Goal: Use online tool/utility: Utilize a website feature to perform a specific function

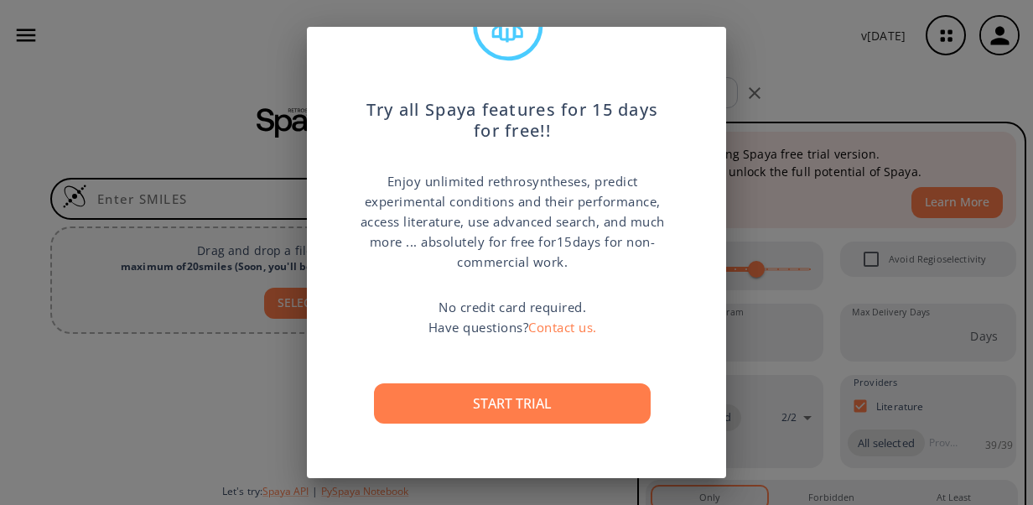
scroll to position [87, 0]
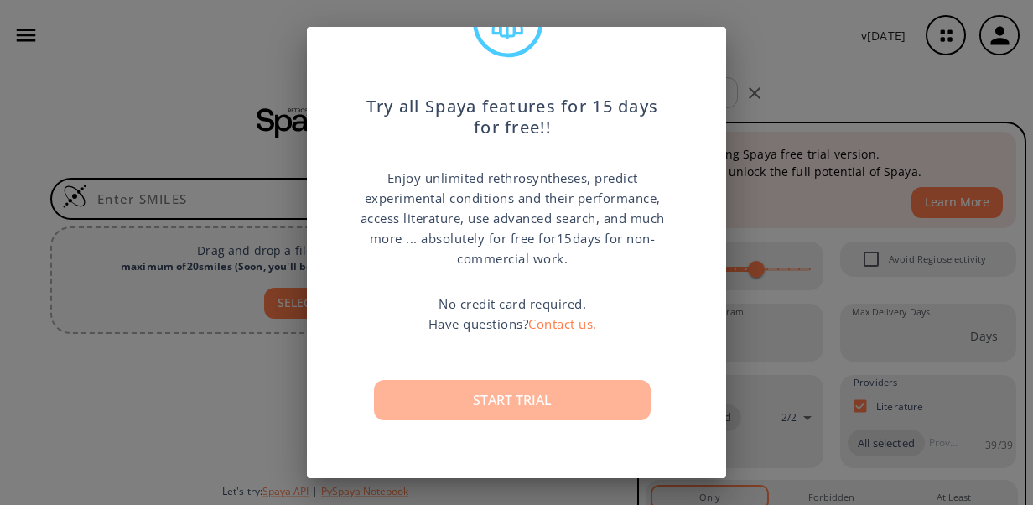
click at [512, 412] on button "Start trial" at bounding box center [512, 400] width 277 height 40
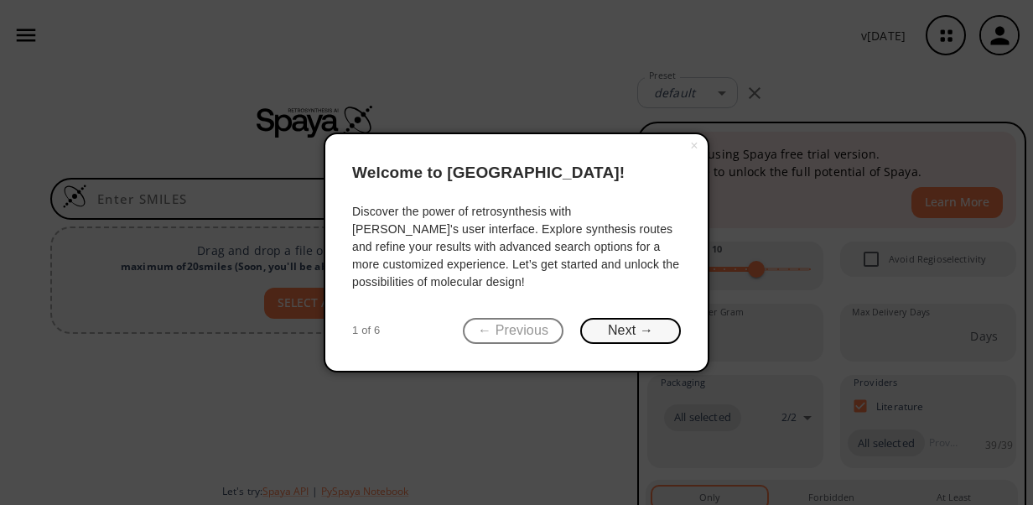
click at [610, 325] on button "Next →" at bounding box center [630, 331] width 101 height 26
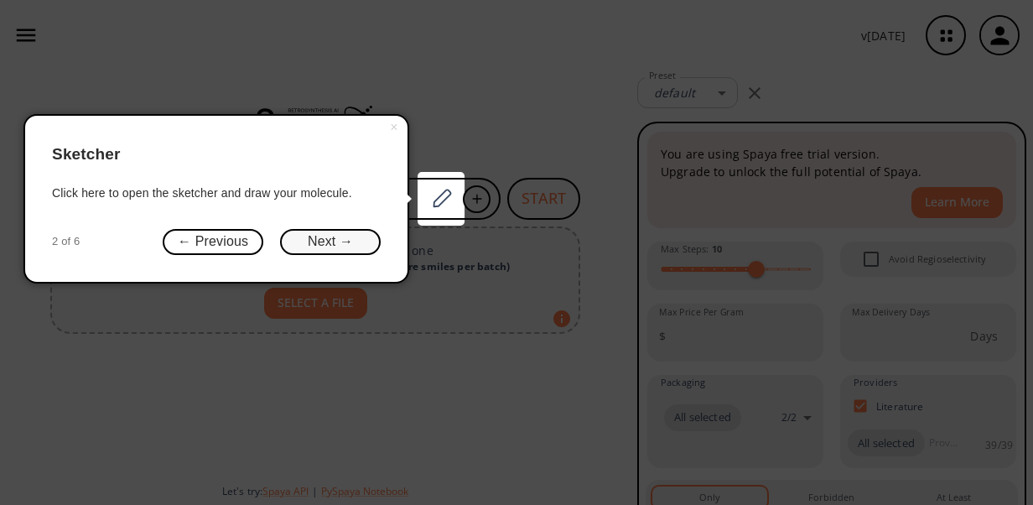
click at [308, 246] on button "Next →" at bounding box center [330, 242] width 101 height 26
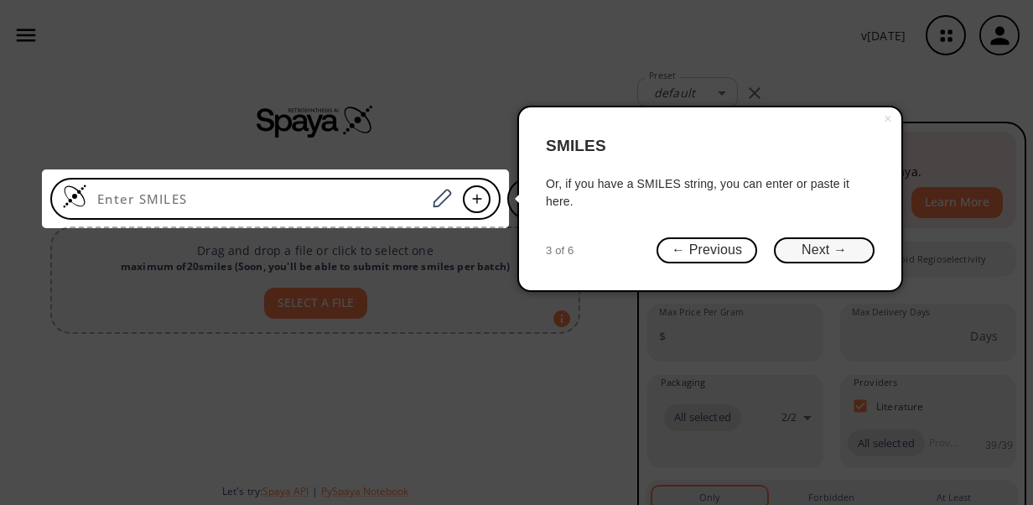
click at [818, 253] on button "Next →" at bounding box center [824, 250] width 101 height 26
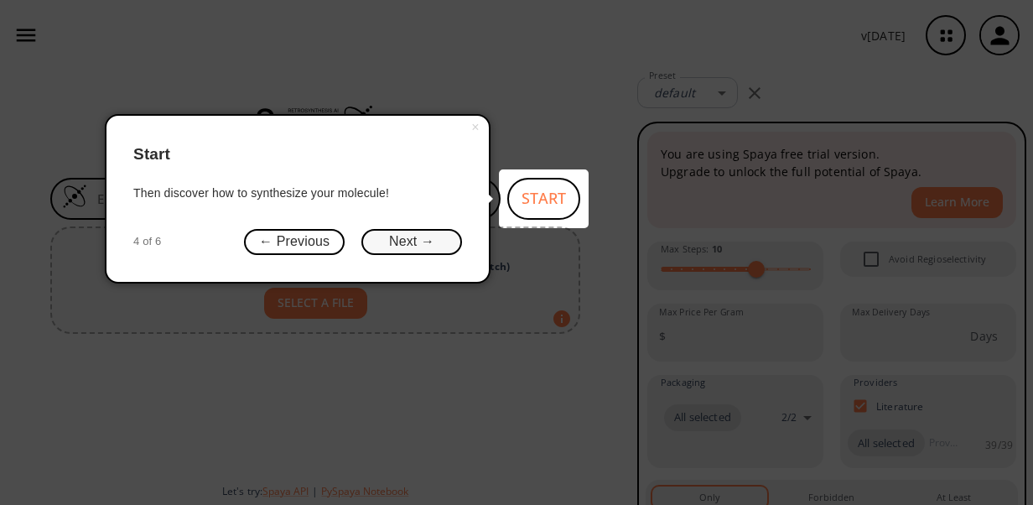
click at [370, 236] on button "Next →" at bounding box center [411, 242] width 101 height 26
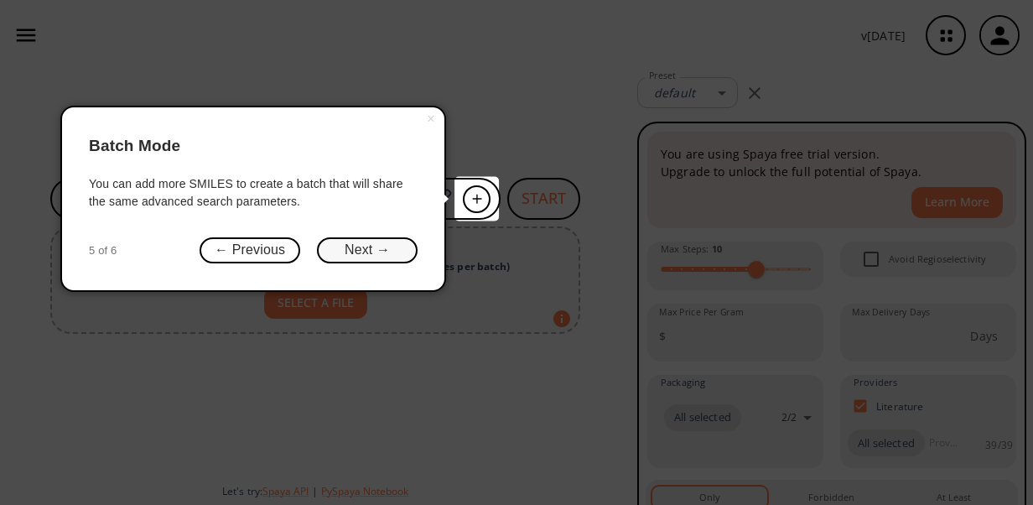
click at [371, 249] on button "Next →" at bounding box center [367, 250] width 101 height 26
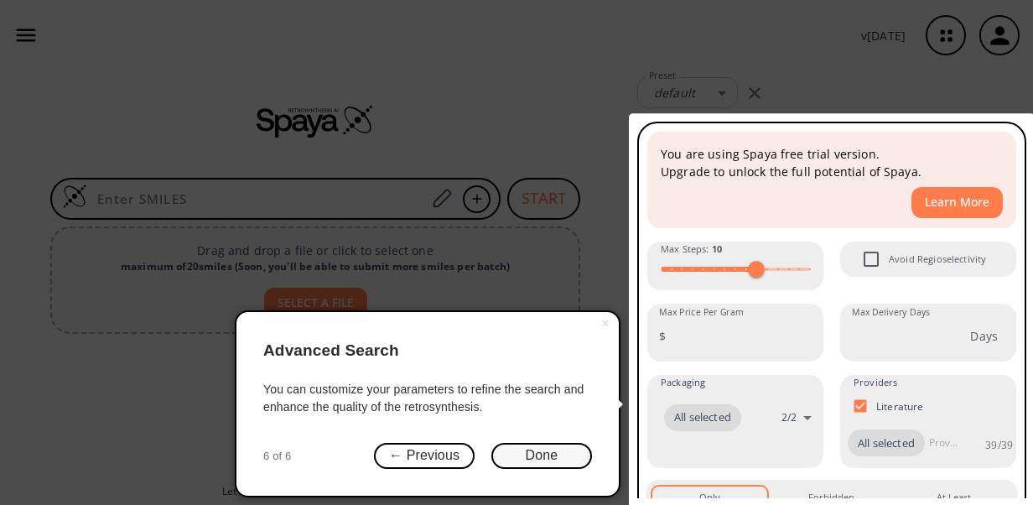
click at [526, 454] on button "Done" at bounding box center [541, 456] width 101 height 26
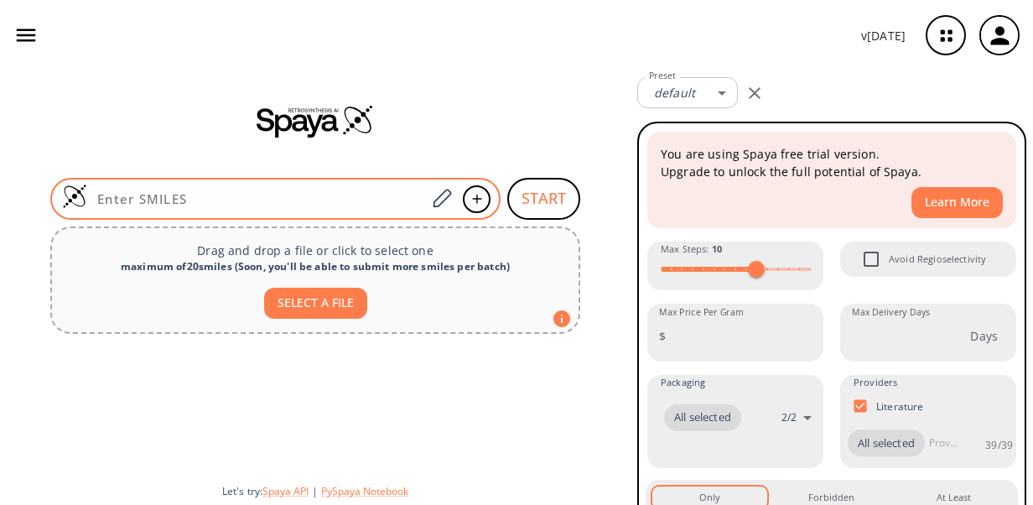
click at [184, 205] on input at bounding box center [256, 198] width 339 height 17
click at [449, 199] on icon at bounding box center [441, 199] width 23 height 22
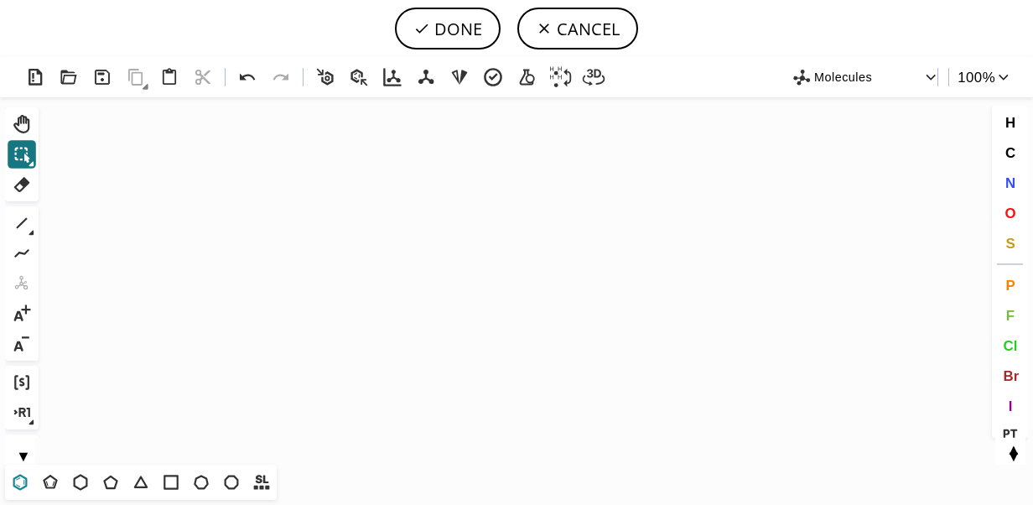
click at [26, 479] on icon at bounding box center [20, 482] width 14 height 16
click at [357, 310] on icon "Created with [PERSON_NAME] 2.3.0" at bounding box center [516, 280] width 942 height 367
click at [20, 224] on icon at bounding box center [22, 223] width 22 height 22
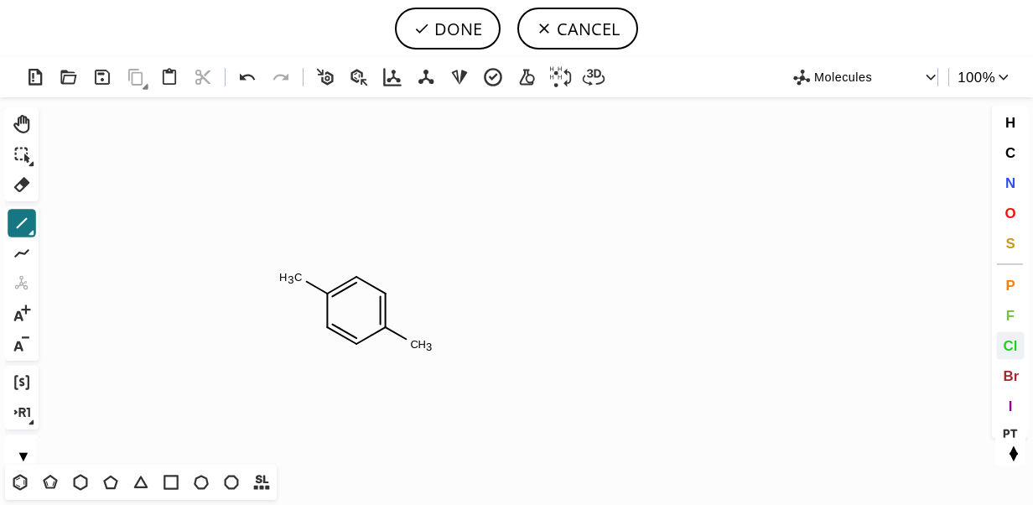
click at [1013, 342] on span "Cl" at bounding box center [1010, 345] width 14 height 16
click at [296, 277] on tspan "Cl" at bounding box center [295, 277] width 11 height 13
click at [112, 483] on icon at bounding box center [111, 482] width 22 height 22
click at [30, 233] on icon at bounding box center [31, 233] width 5 height 5
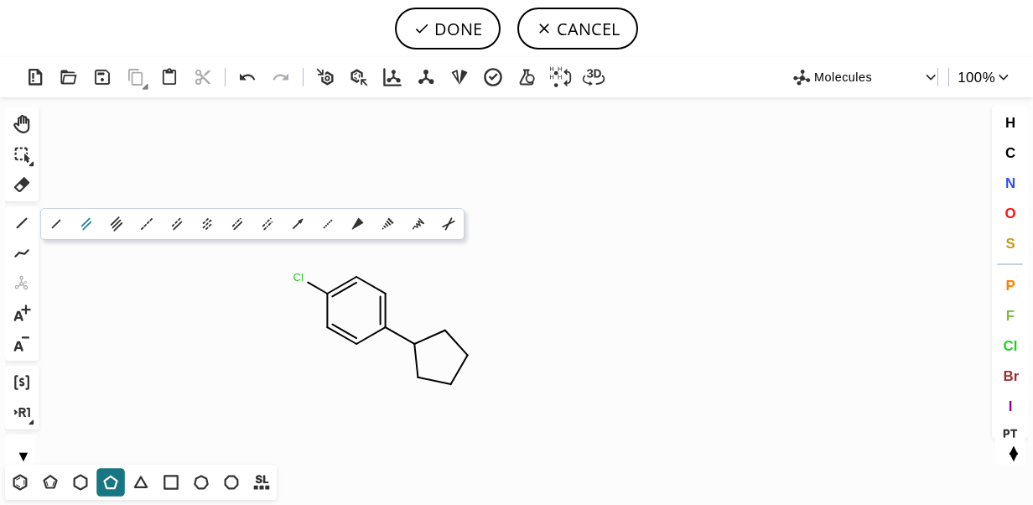
click at [94, 227] on icon at bounding box center [86, 224] width 18 height 18
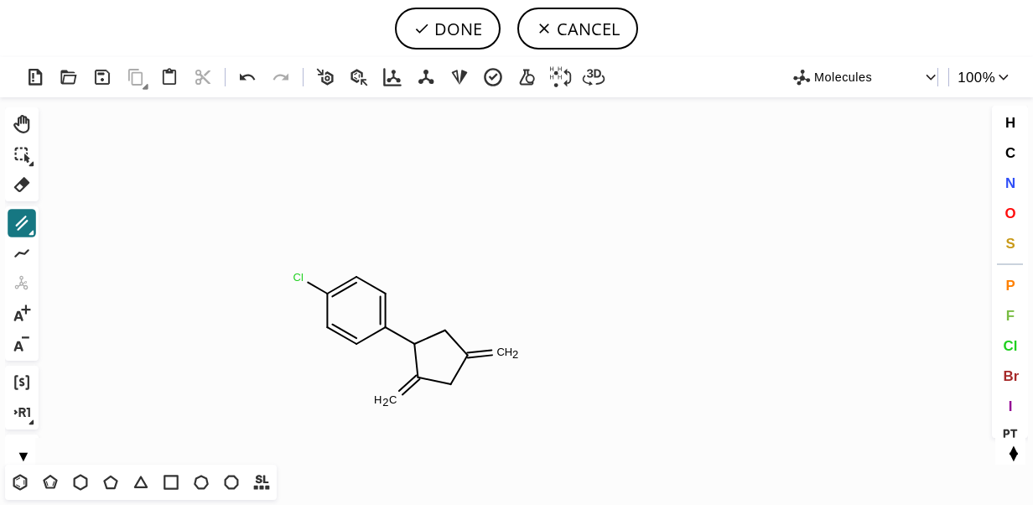
click at [32, 230] on icon at bounding box center [32, 233] width 6 height 6
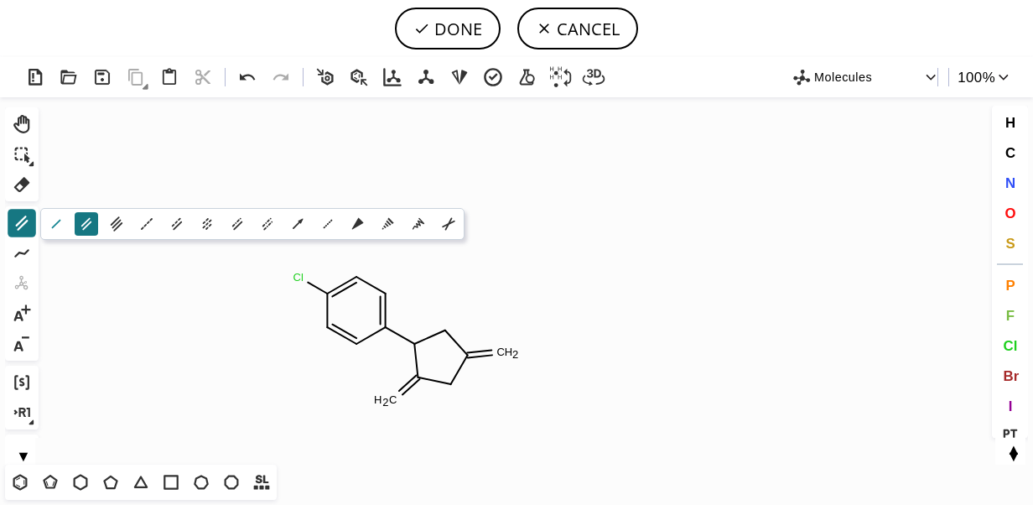
click at [66, 225] on button "1" at bounding box center [55, 223] width 23 height 23
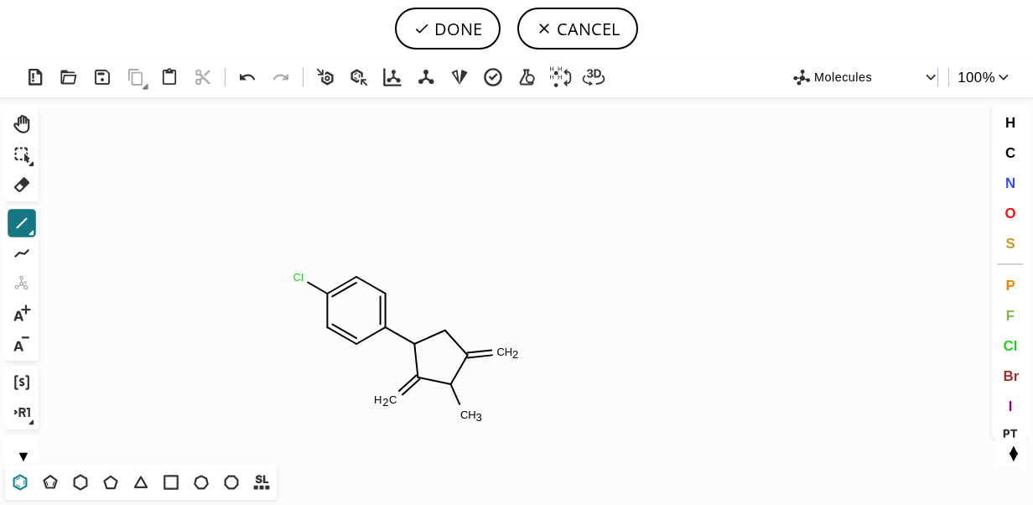
click at [24, 481] on icon at bounding box center [20, 482] width 22 height 22
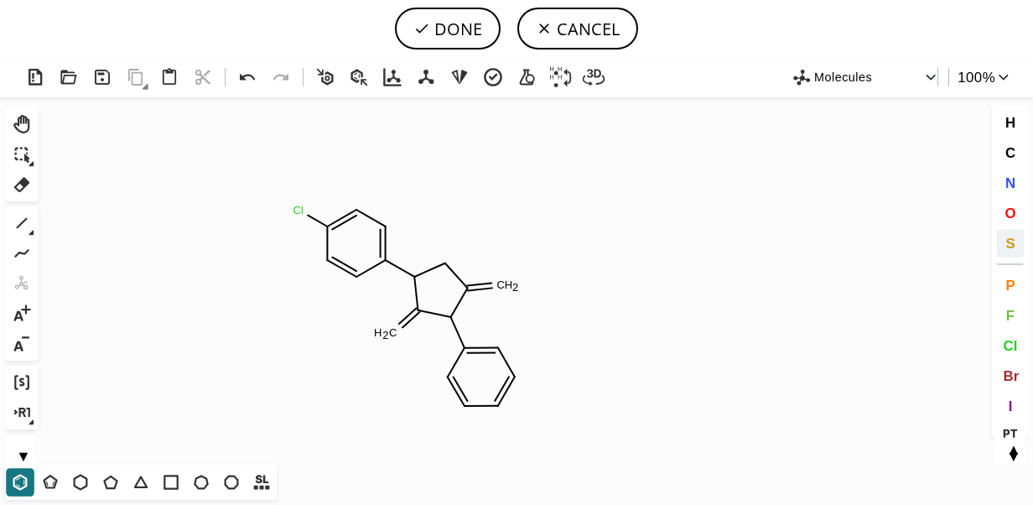
click at [1009, 248] on span "S" at bounding box center [1009, 243] width 9 height 16
click at [449, 265] on tspan "S" at bounding box center [450, 265] width 8 height 13
click at [1003, 220] on button "O" at bounding box center [1010, 213] width 29 height 29
click at [504, 289] on tspan "O" at bounding box center [508, 290] width 8 height 13
click at [381, 334] on tspan "O" at bounding box center [381, 335] width 8 height 13
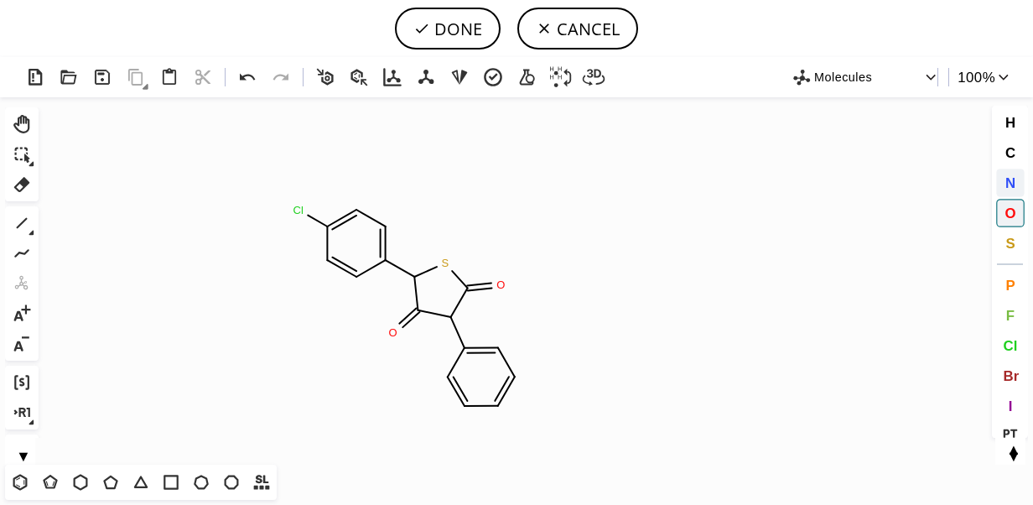
click at [1016, 189] on button "N" at bounding box center [1010, 183] width 29 height 29
drag, startPoint x: 449, startPoint y: 315, endPoint x: 595, endPoint y: 311, distance: 145.9
click at [449, 315] on tspan "N" at bounding box center [449, 315] width 8 height 13
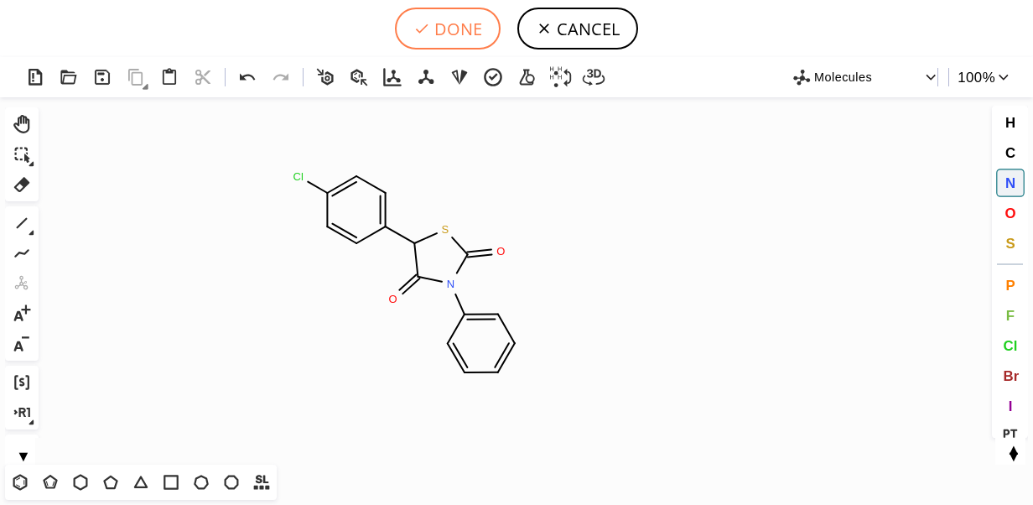
click at [463, 28] on button "DONE" at bounding box center [448, 29] width 106 height 42
type input "C1(Cl)C=CC(C2SC(=O)N(C3C=CC=CC=3)C2=O)=CC=1"
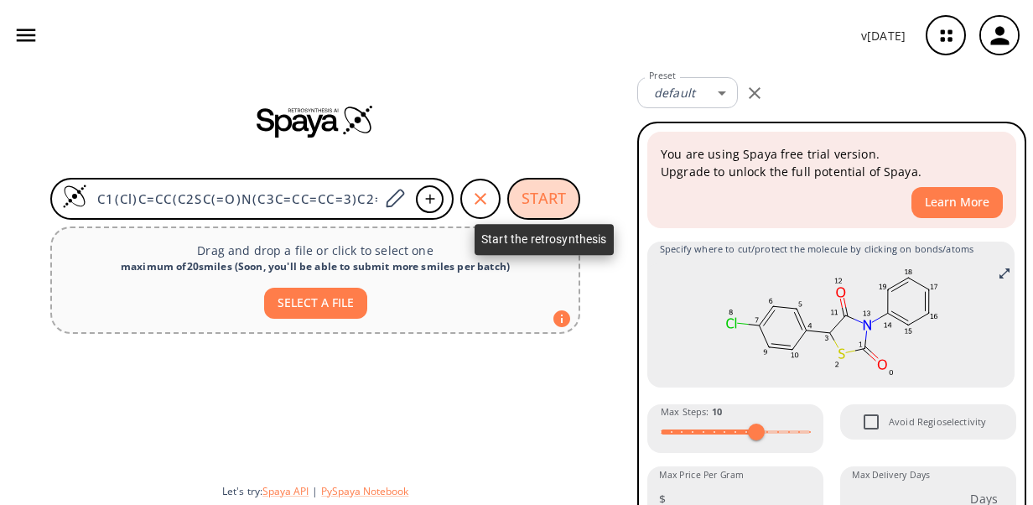
click at [557, 193] on button "START" at bounding box center [543, 199] width 73 height 42
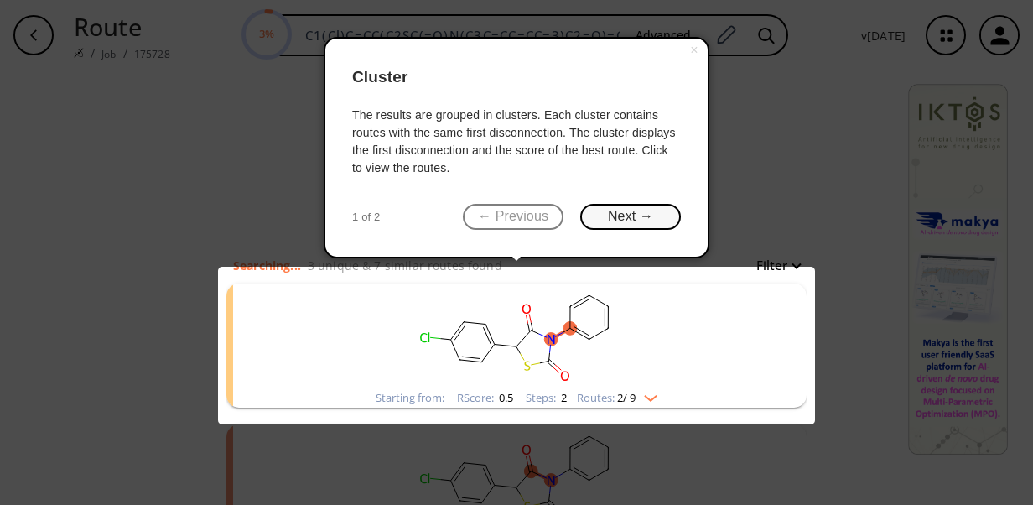
click at [647, 216] on button "Next →" at bounding box center [630, 217] width 101 height 26
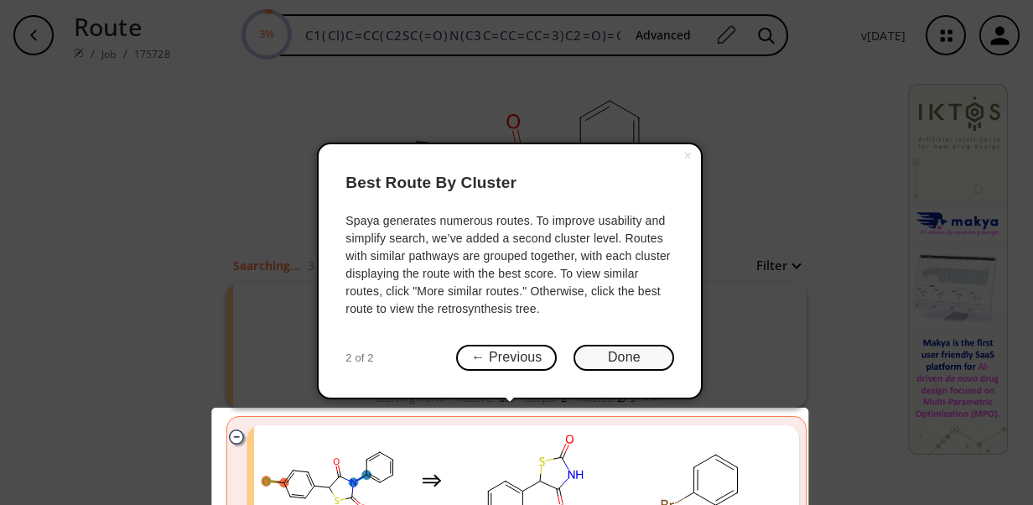
click at [630, 347] on button "Done" at bounding box center [623, 358] width 101 height 26
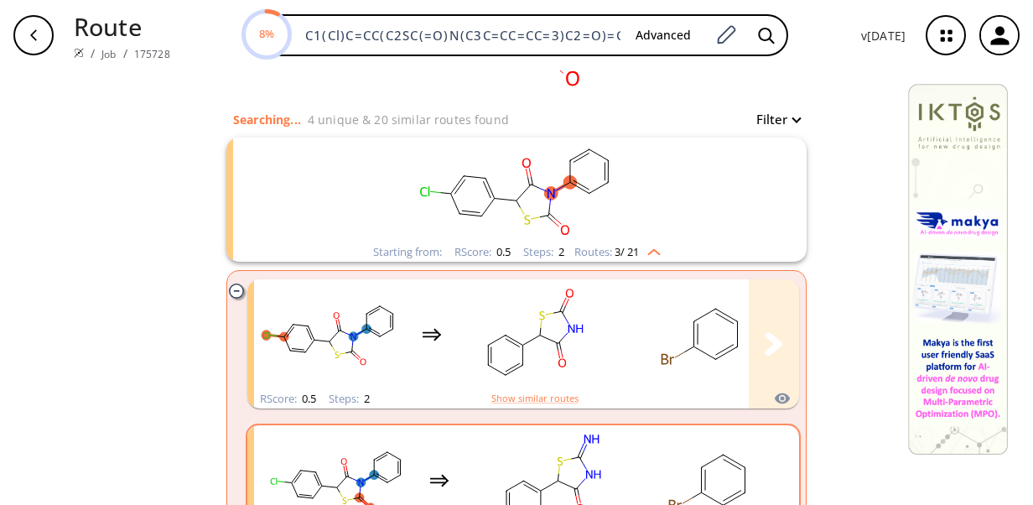
scroll to position [168, 0]
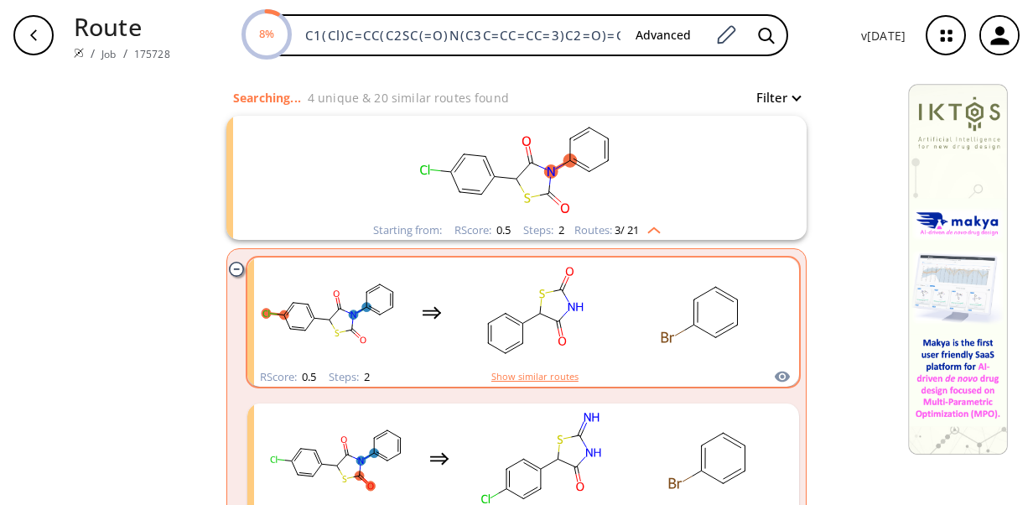
click at [555, 376] on button "Show similar routes" at bounding box center [534, 376] width 87 height 15
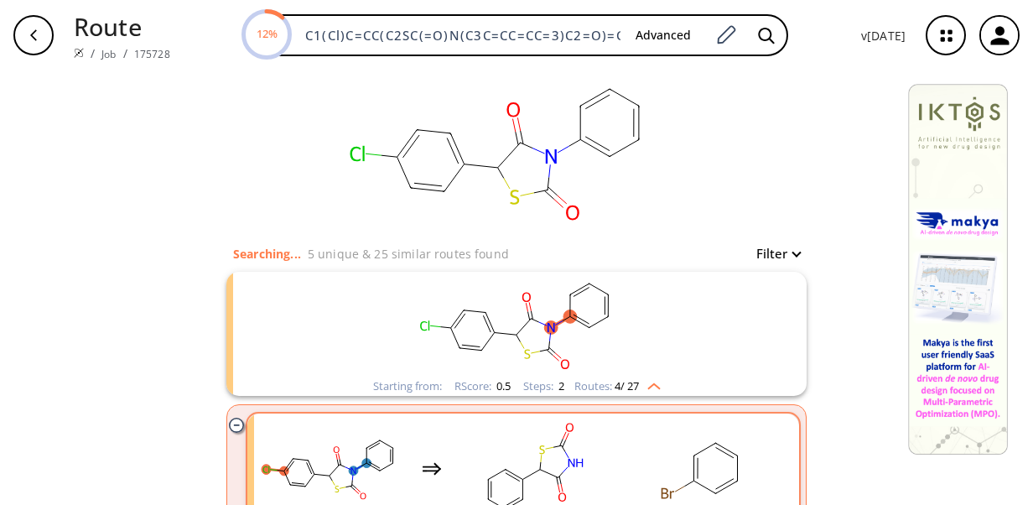
scroll to position [0, 0]
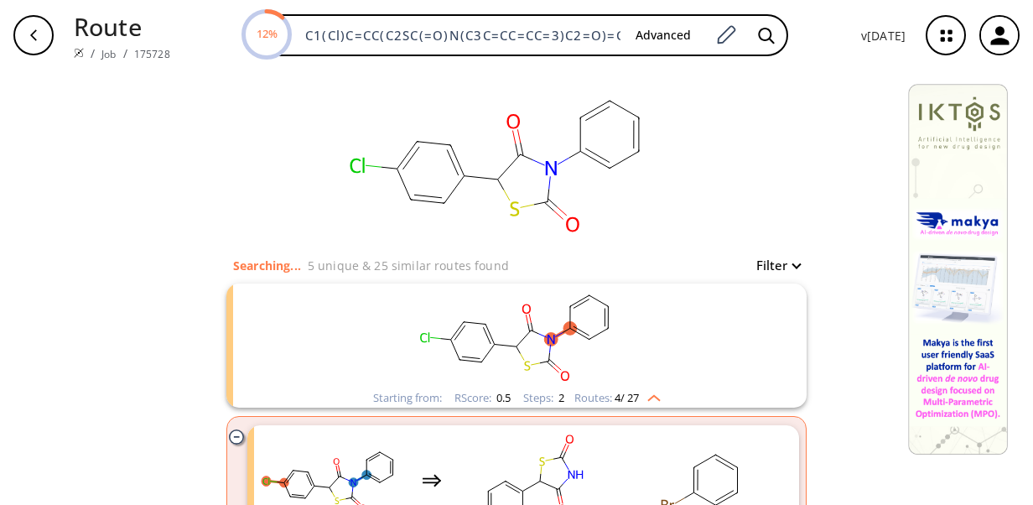
click at [775, 272] on button "Filter" at bounding box center [773, 265] width 54 height 13
click at [781, 333] on span at bounding box center [768, 335] width 114 height 5
type input "8"
drag, startPoint x: 781, startPoint y: 333, endPoint x: 766, endPoint y: 339, distance: 16.2
click at [766, 339] on span "8" at bounding box center [767, 335] width 17 height 17
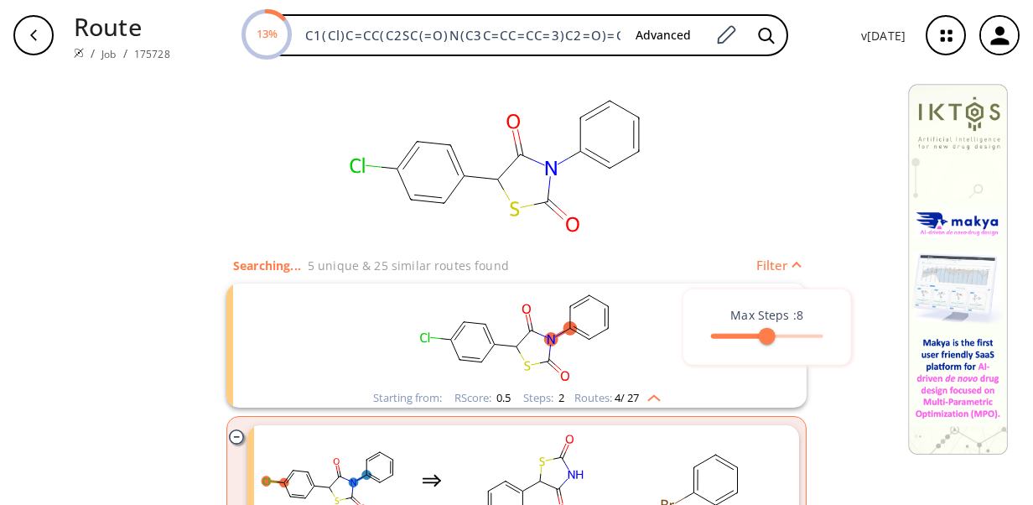
click at [815, 241] on div at bounding box center [516, 252] width 1033 height 505
click at [768, 267] on button "Filter" at bounding box center [773, 265] width 54 height 13
click at [768, 267] on div at bounding box center [516, 252] width 1033 height 505
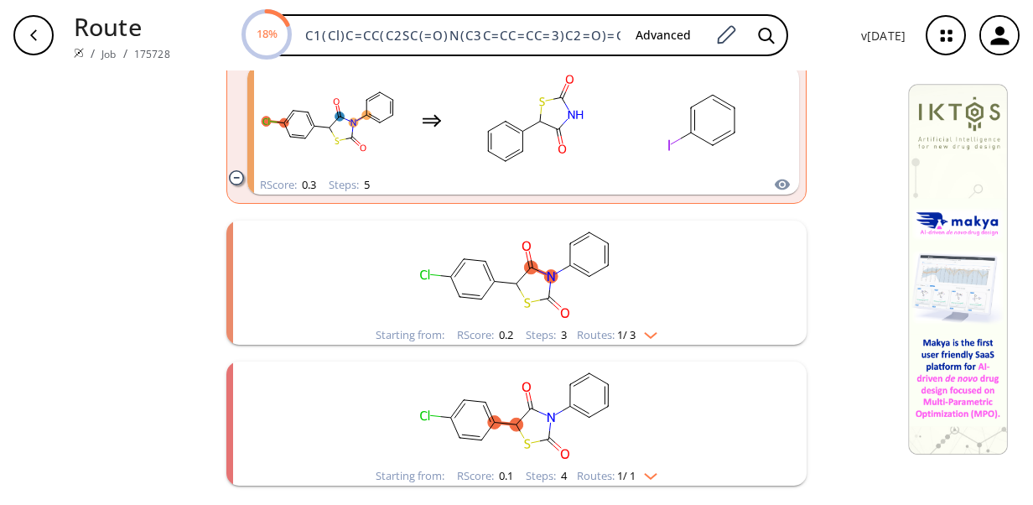
scroll to position [2628, 0]
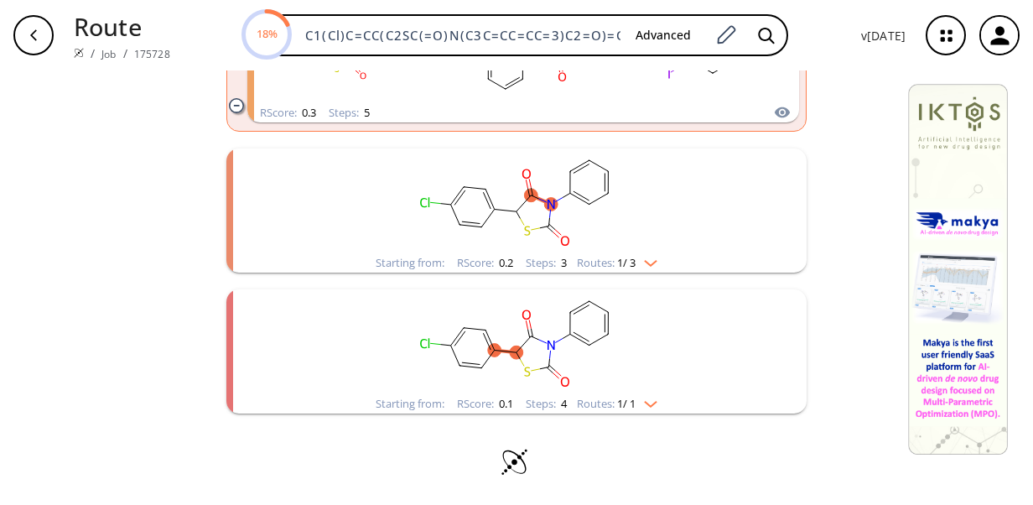
click at [651, 256] on img "clusters" at bounding box center [646, 259] width 22 height 13
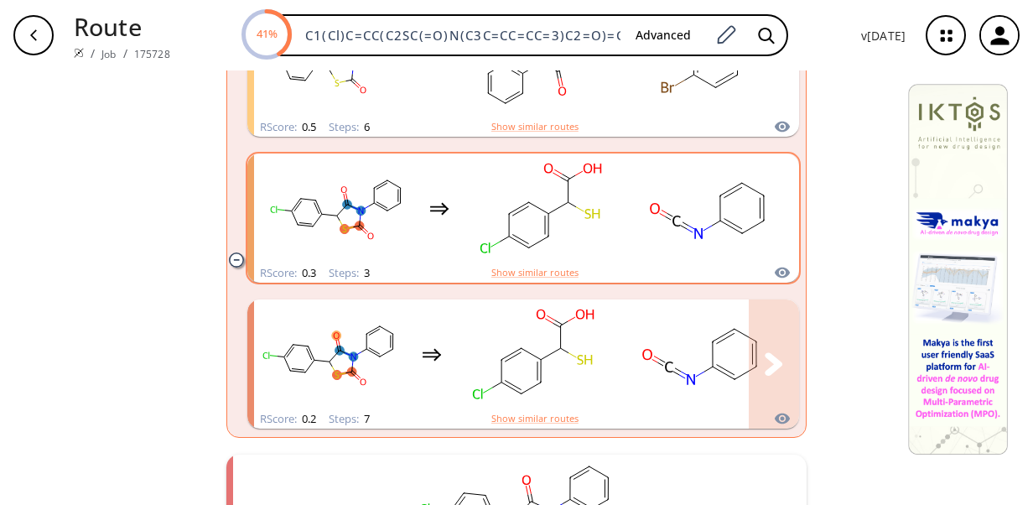
scroll to position [3513, 0]
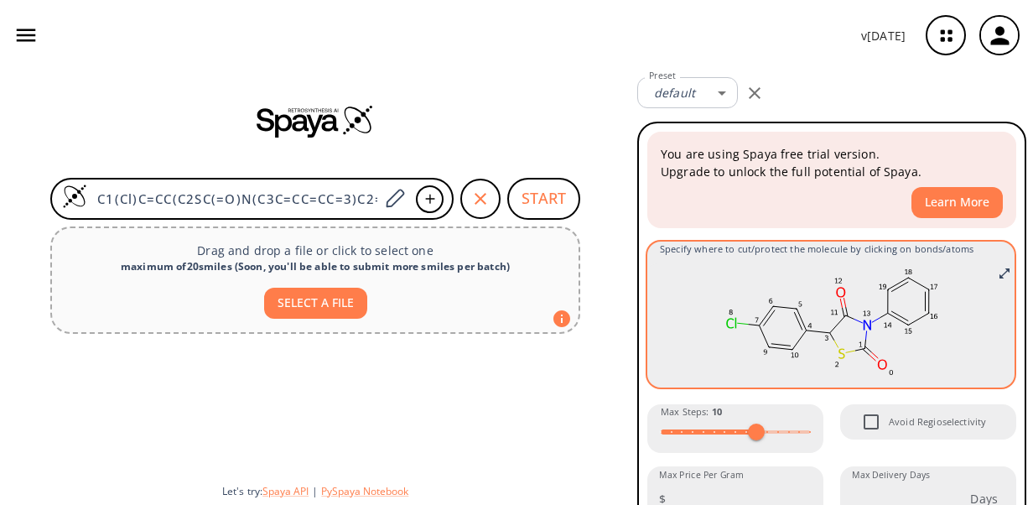
scroll to position [168, 0]
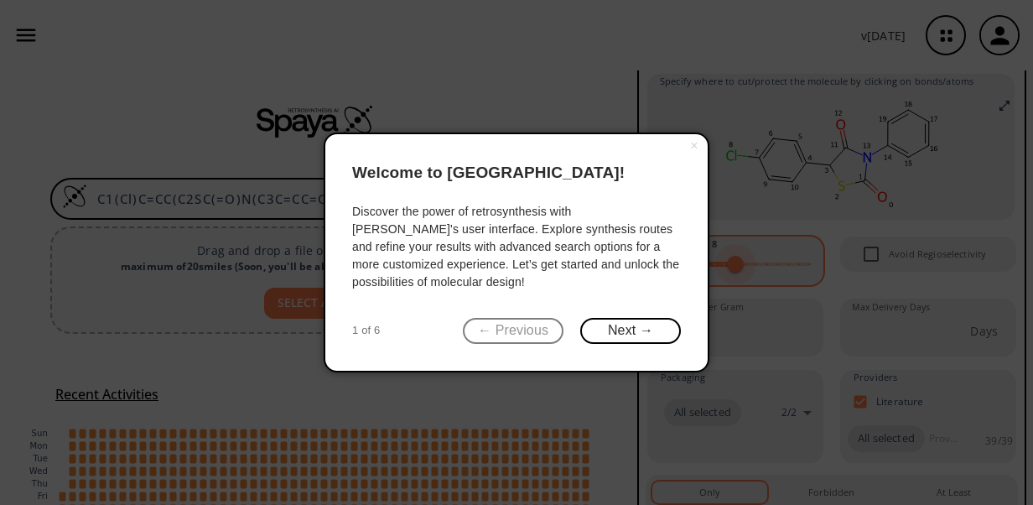
type input "7"
drag, startPoint x: 756, startPoint y: 262, endPoint x: 724, endPoint y: 264, distance: 32.0
click at [724, 264] on body "v [DATE] [PERSON_NAME] [EMAIL_ADDRESS][DOMAIN_NAME] Retrosynthesis Activities P…" at bounding box center [516, 252] width 1033 height 505
click at [662, 330] on button "Next →" at bounding box center [630, 331] width 101 height 26
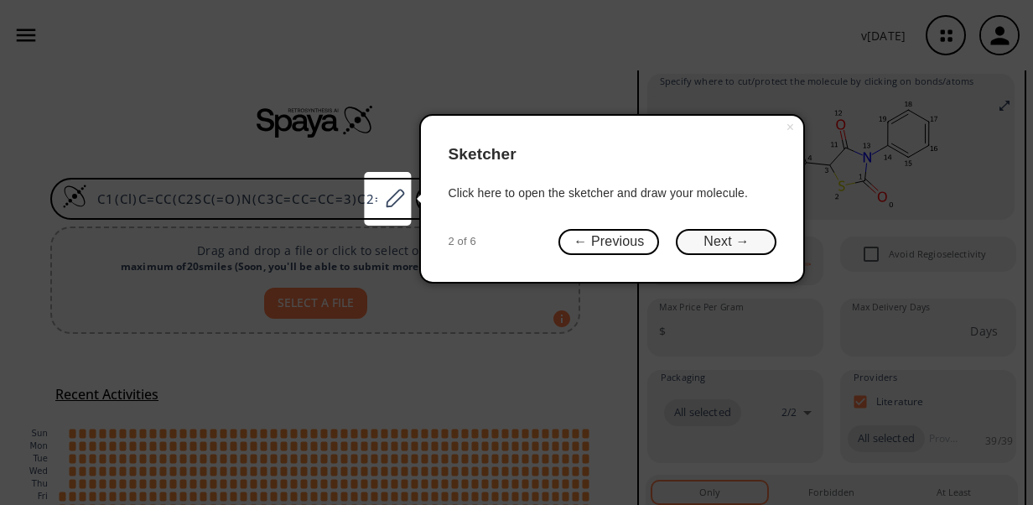
click at [703, 241] on button "Next →" at bounding box center [726, 242] width 101 height 26
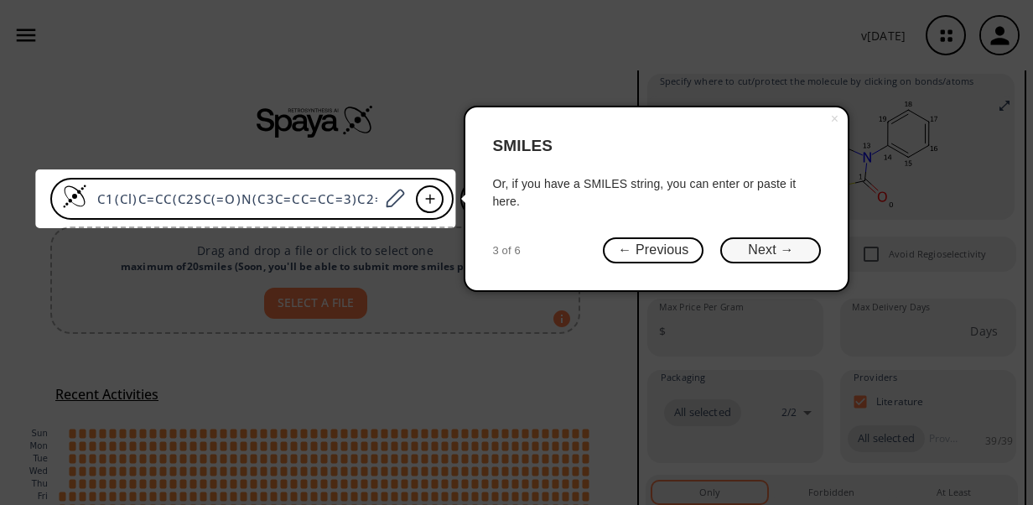
click at [753, 240] on button "Next →" at bounding box center [770, 250] width 101 height 26
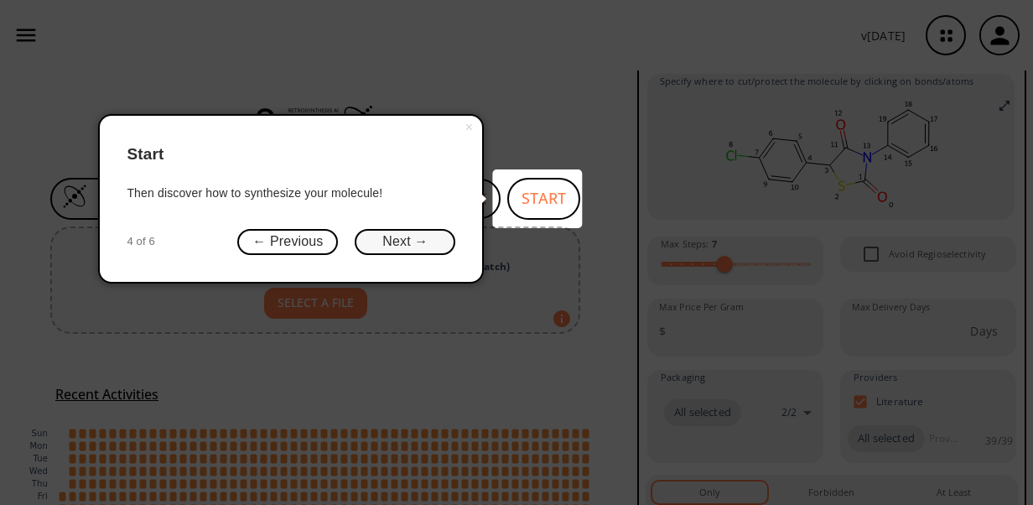
click at [428, 235] on button "Next →" at bounding box center [405, 242] width 101 height 26
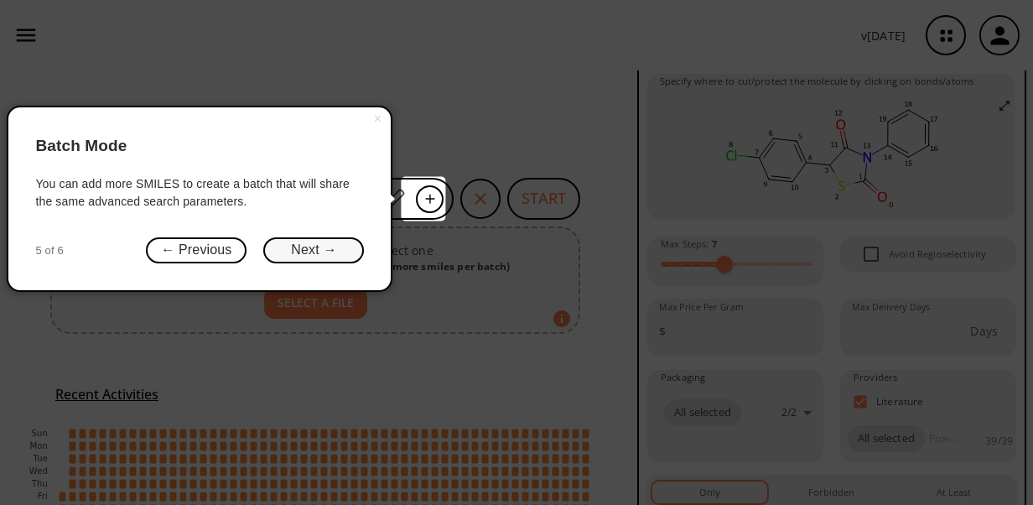
click at [352, 244] on button "Next →" at bounding box center [313, 250] width 101 height 26
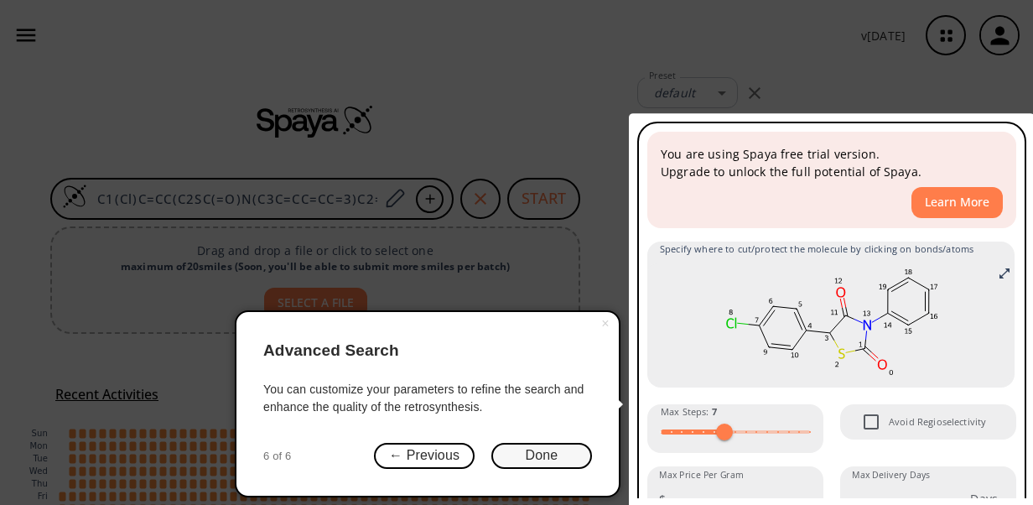
click at [530, 459] on button "Done" at bounding box center [541, 456] width 101 height 26
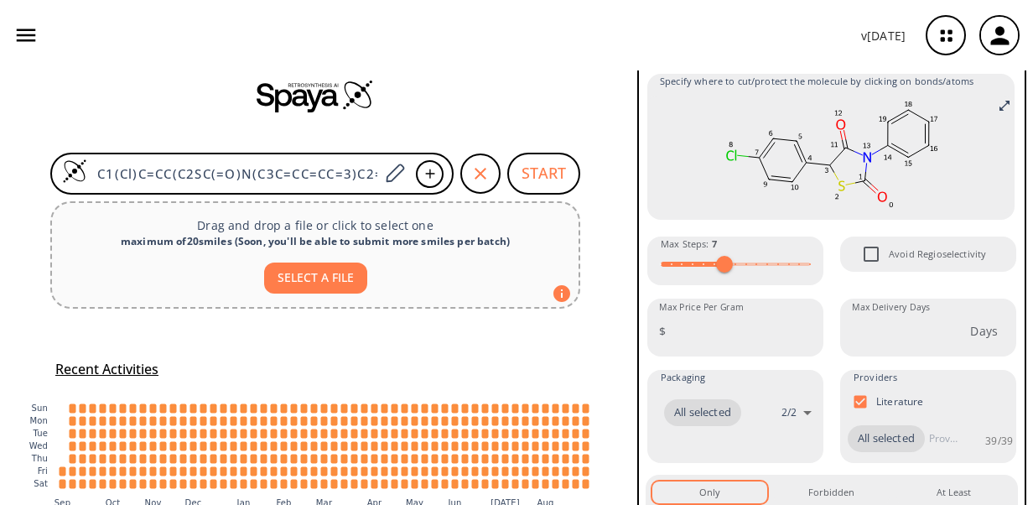
scroll to position [109, 0]
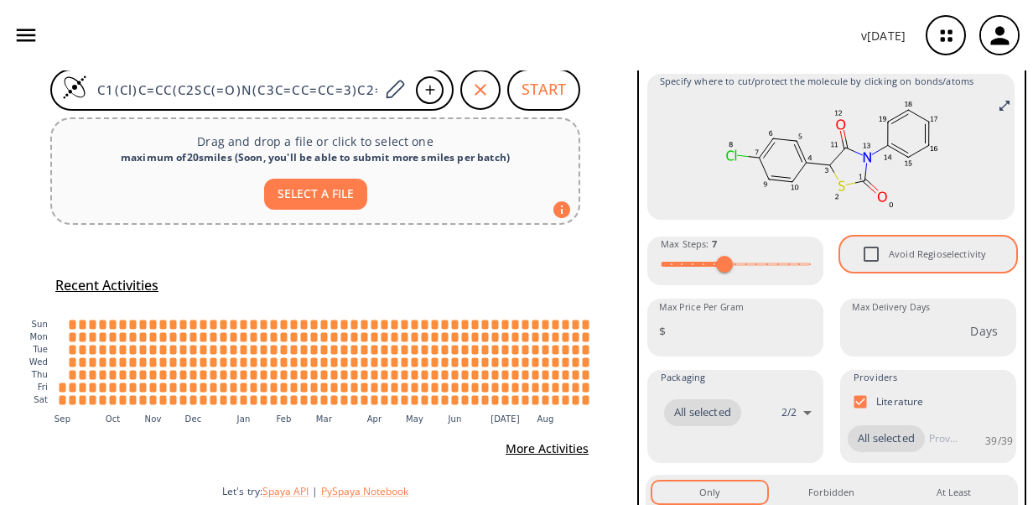
click at [872, 262] on input "Avoid Regioselectivity" at bounding box center [870, 253] width 35 height 35
checkbox input "true"
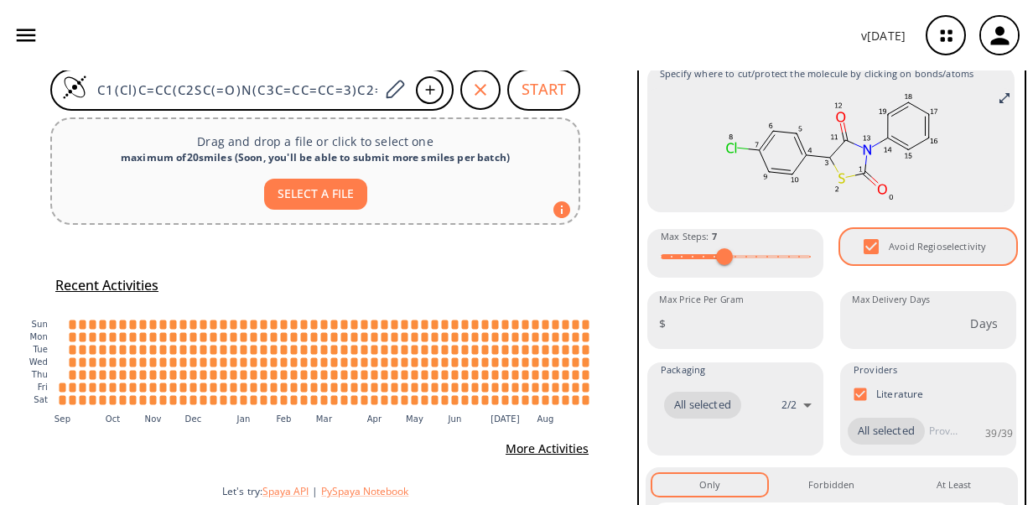
scroll to position [0, 0]
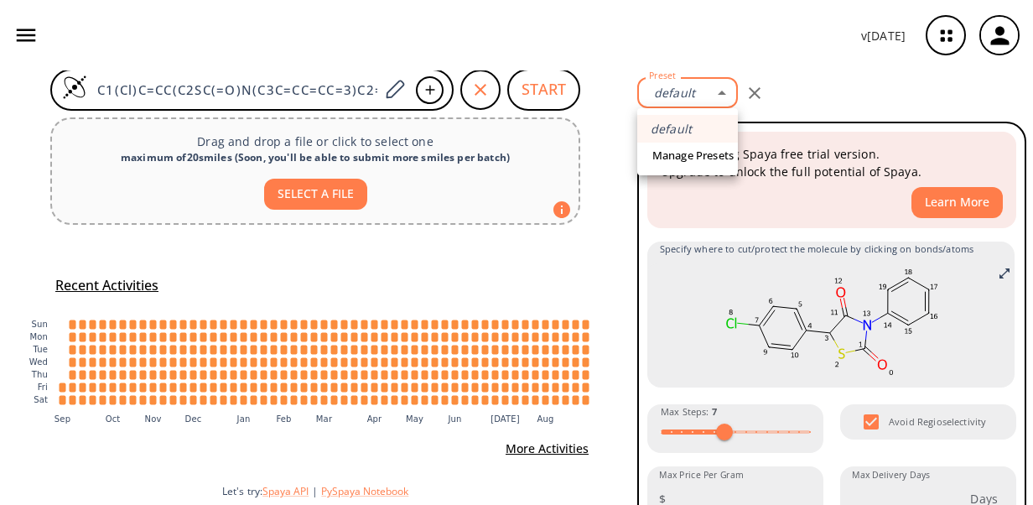
click at [724, 101] on body "v [DATE] [PERSON_NAME] [EMAIL_ADDRESS][DOMAIN_NAME] Retrosynthesis Activities P…" at bounding box center [516, 252] width 1033 height 505
click at [721, 101] on div at bounding box center [516, 252] width 1033 height 505
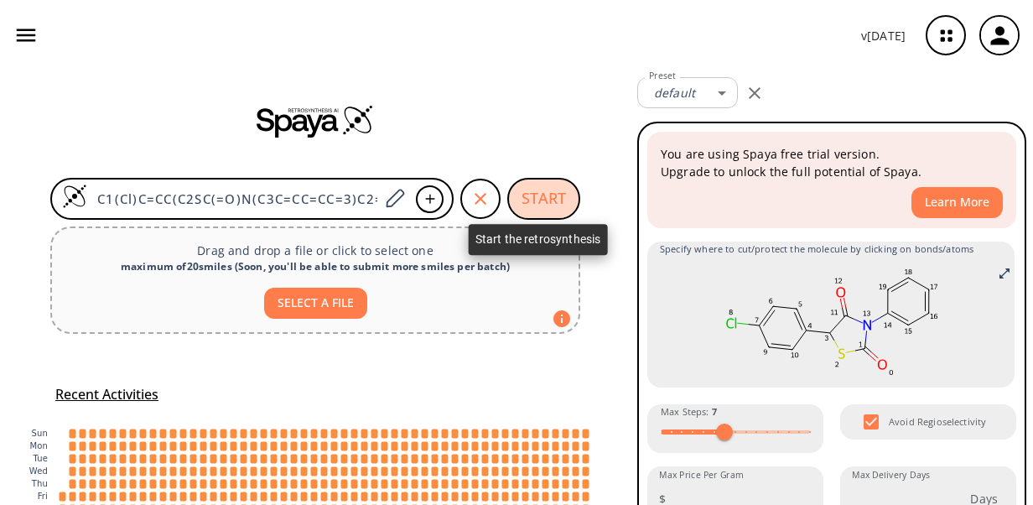
click at [521, 191] on button "START" at bounding box center [543, 199] width 73 height 42
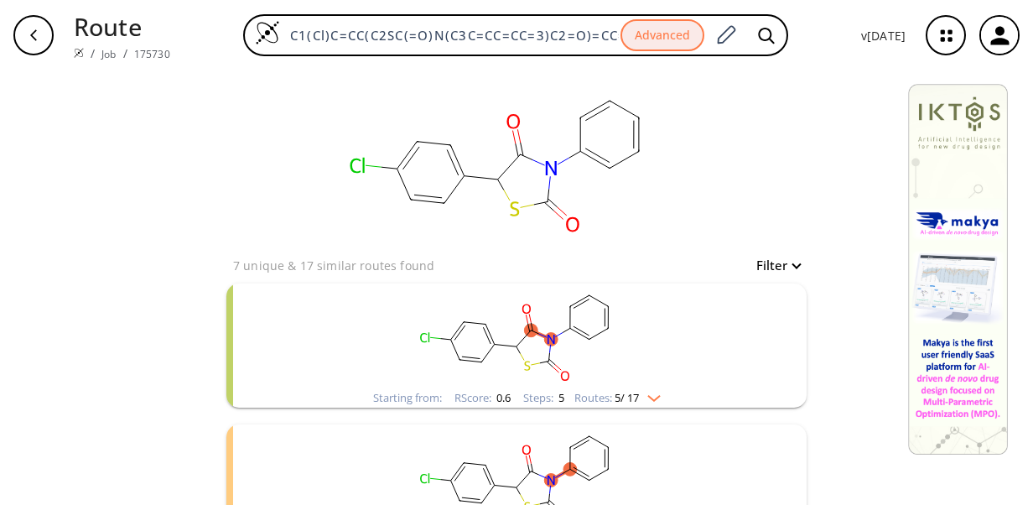
click at [639, 397] on img "clusters" at bounding box center [650, 394] width 22 height 13
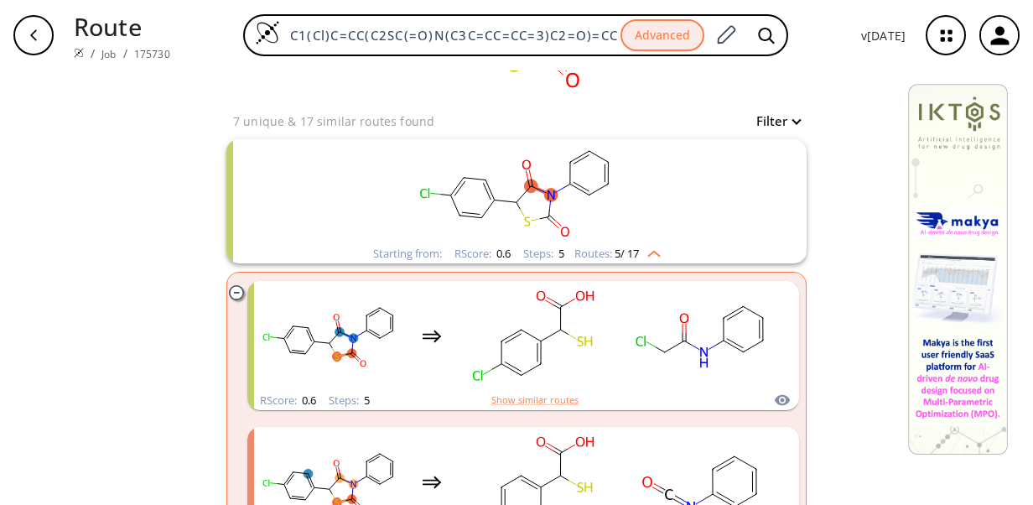
scroll to position [251, 0]
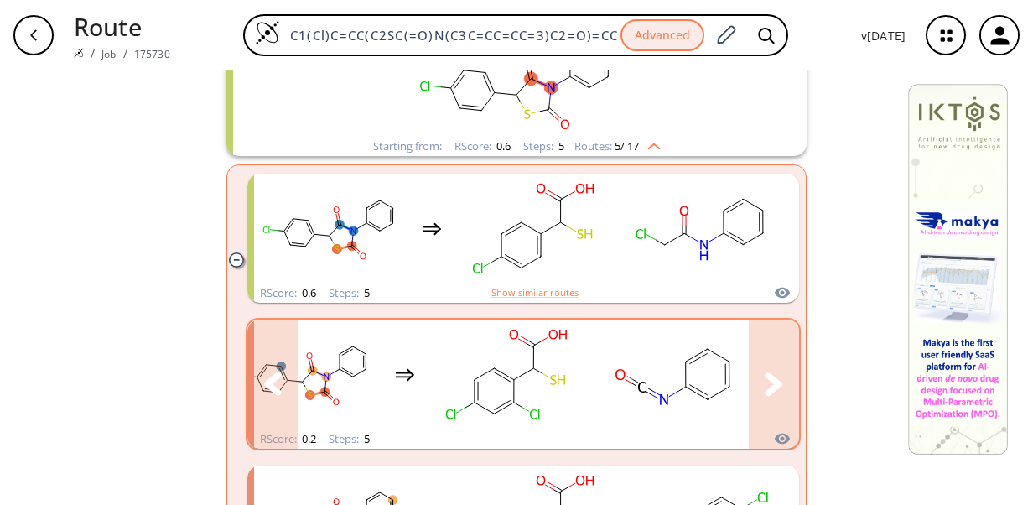
click at [784, 398] on button "clusters" at bounding box center [774, 383] width 50 height 129
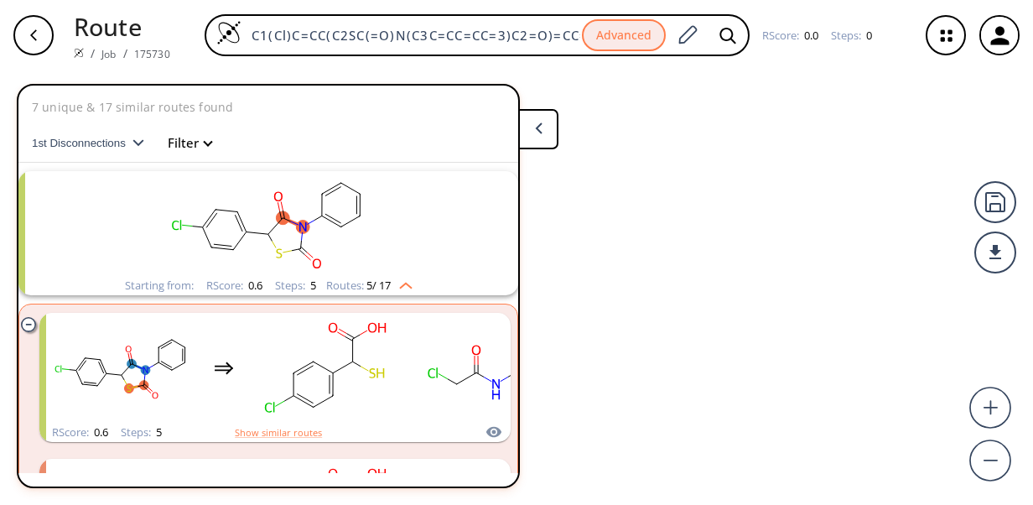
scroll to position [179, 0]
